Goal: Navigation & Orientation: Go to known website

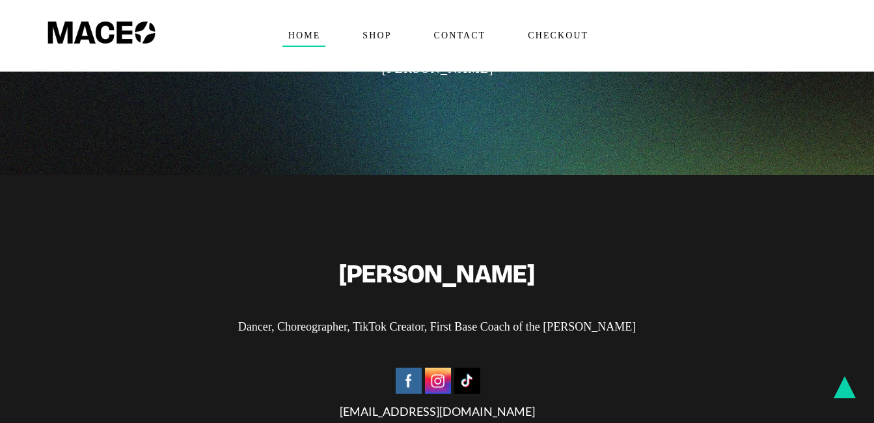
scroll to position [3116, 0]
